Goal: Find specific page/section: Find specific page/section

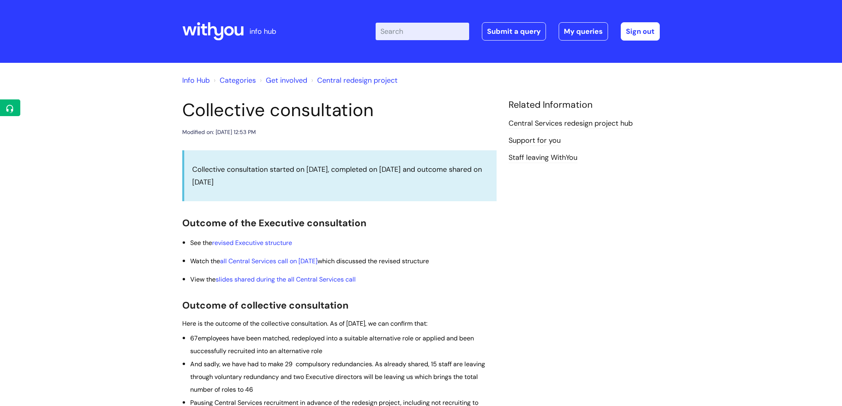
scroll to position [265, 0]
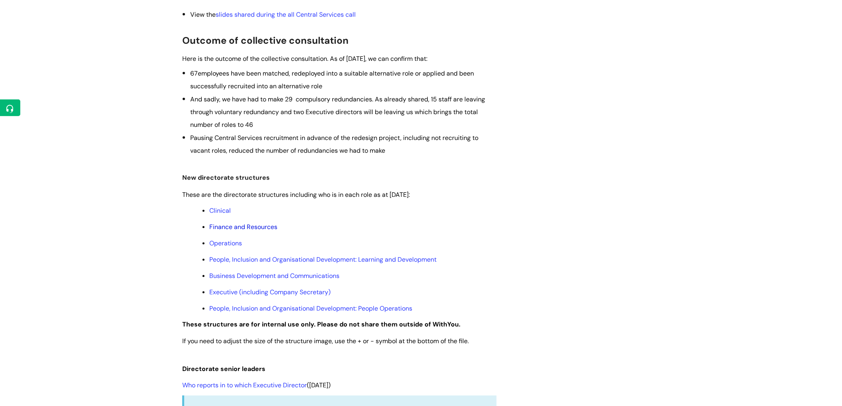
click at [261, 225] on link "Finance and Resources" at bounding box center [243, 227] width 68 height 8
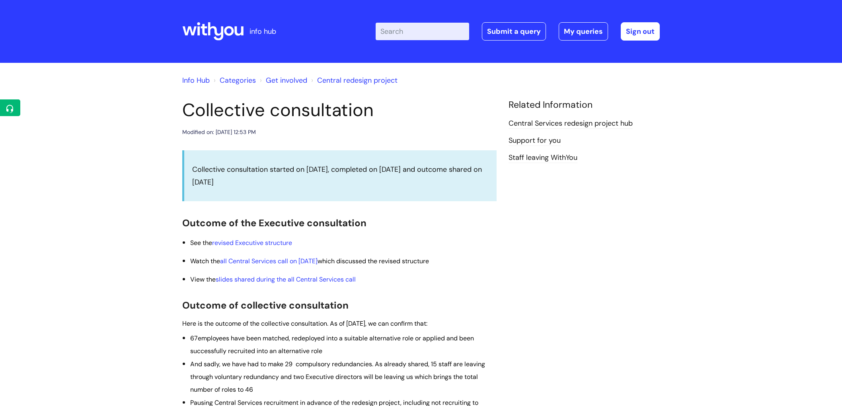
scroll to position [265, 0]
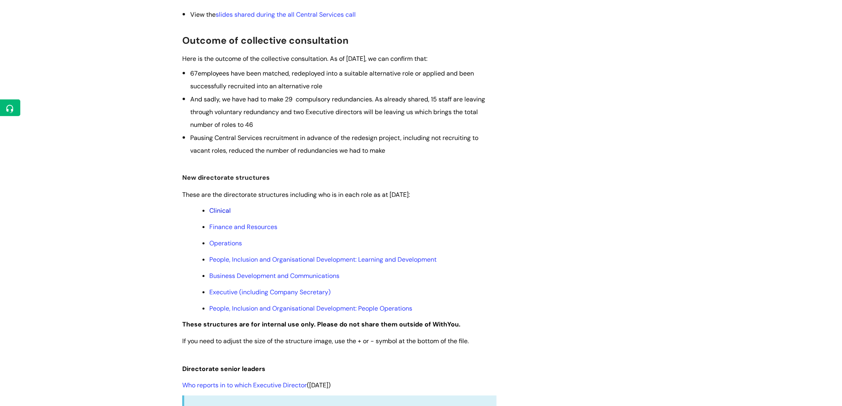
click at [224, 209] on link "Clinical" at bounding box center [219, 211] width 21 height 8
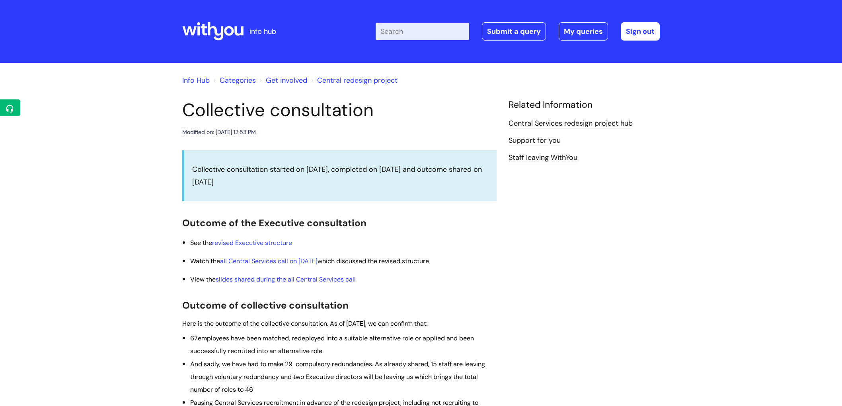
scroll to position [265, 0]
